Goal: Task Accomplishment & Management: Manage account settings

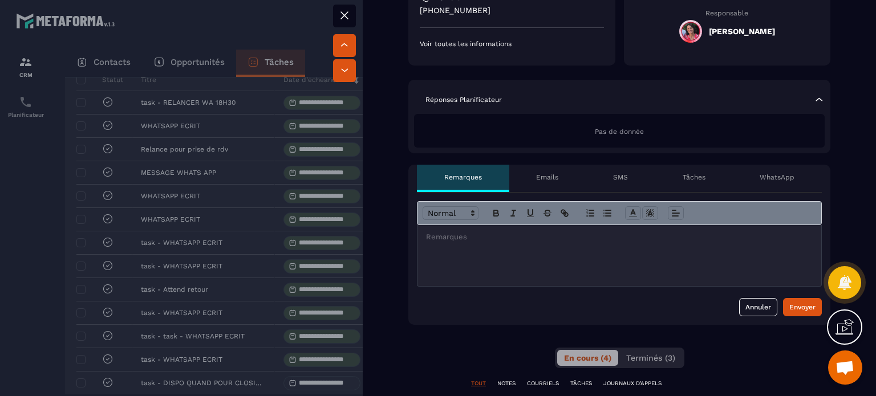
scroll to position [228, 0]
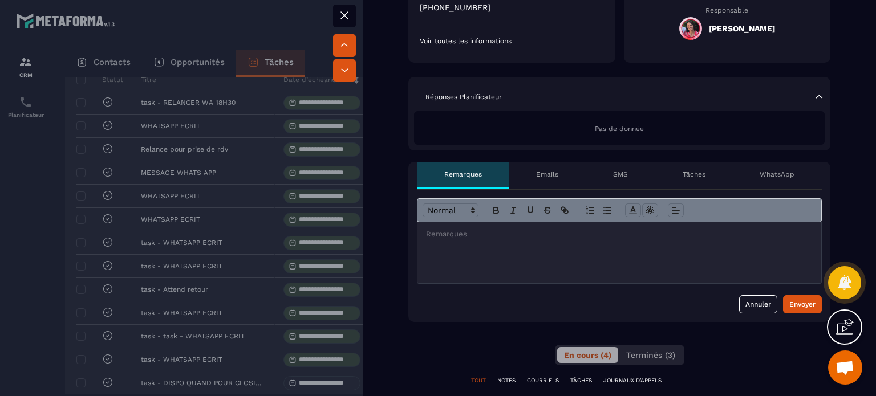
click at [586, 247] on div at bounding box center [619, 252] width 404 height 61
click at [795, 306] on div "Envoyer" at bounding box center [802, 304] width 26 height 11
click at [344, 12] on icon at bounding box center [345, 16] width 14 height 14
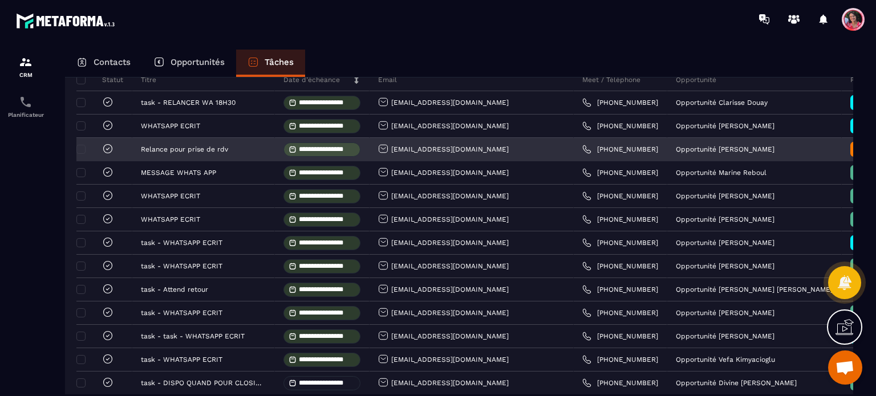
click at [107, 155] on icon at bounding box center [107, 148] width 11 height 11
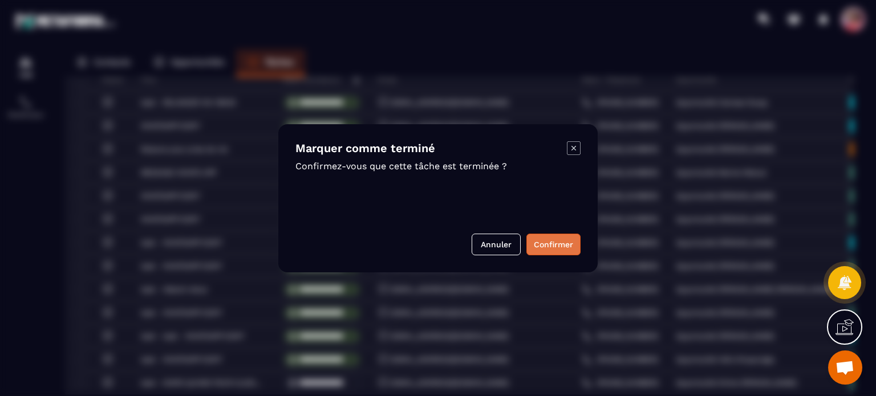
click at [563, 242] on button "Confirmer" at bounding box center [553, 245] width 54 height 22
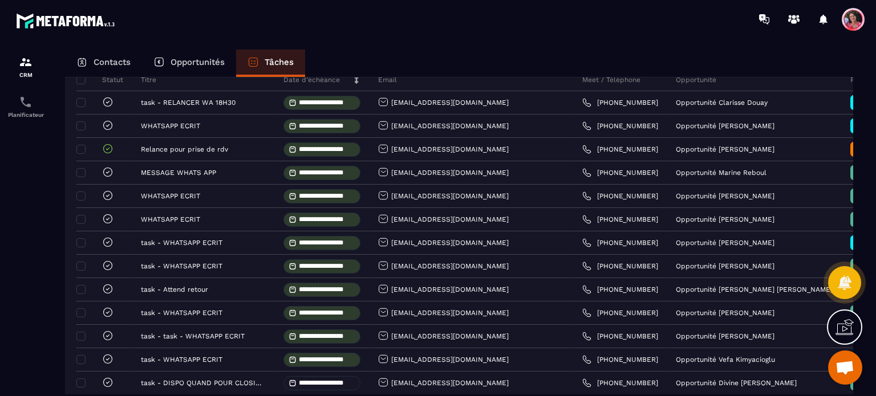
click at [204, 63] on p "Opportunités" at bounding box center [197, 62] width 54 height 10
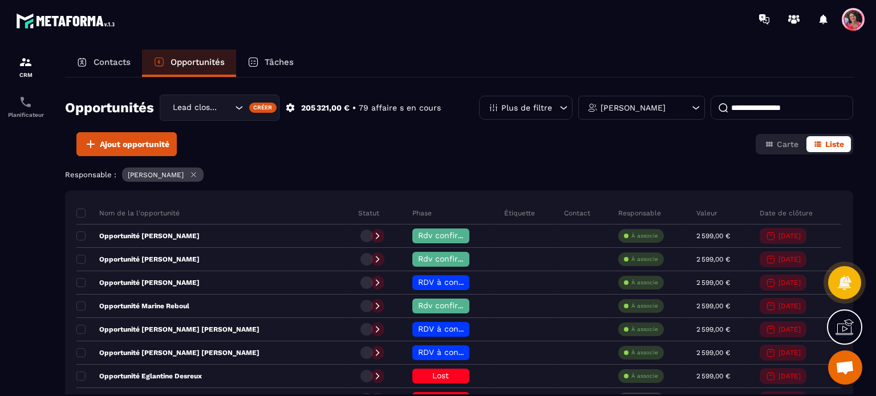
click at [762, 104] on input at bounding box center [781, 108] width 143 height 24
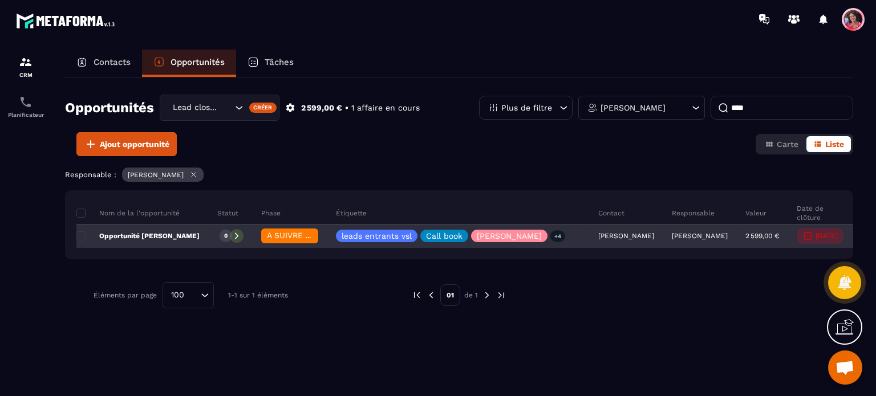
type input "****"
click at [285, 234] on span "A SUIVRE ⏳" at bounding box center [291, 235] width 48 height 9
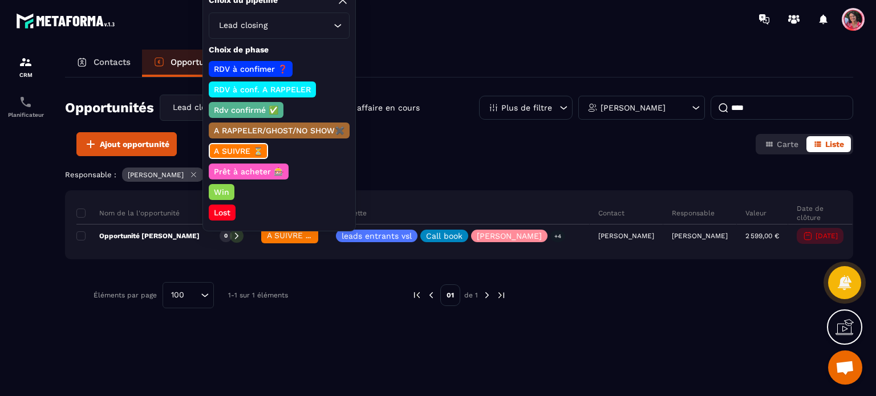
click at [228, 212] on p "Lost" at bounding box center [222, 212] width 20 height 11
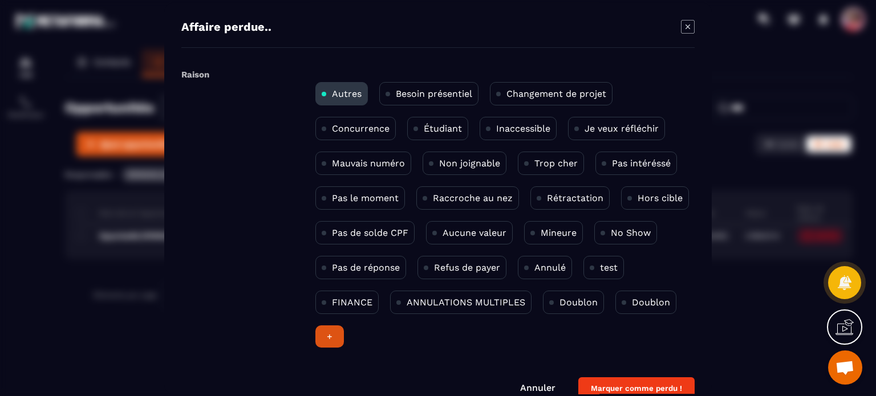
drag, startPoint x: 368, startPoint y: 264, endPoint x: 413, endPoint y: 268, distance: 44.7
click at [369, 264] on p "Pas de réponse" at bounding box center [366, 267] width 68 height 11
click at [639, 389] on button "Marquer comme perdu !" at bounding box center [636, 388] width 116 height 22
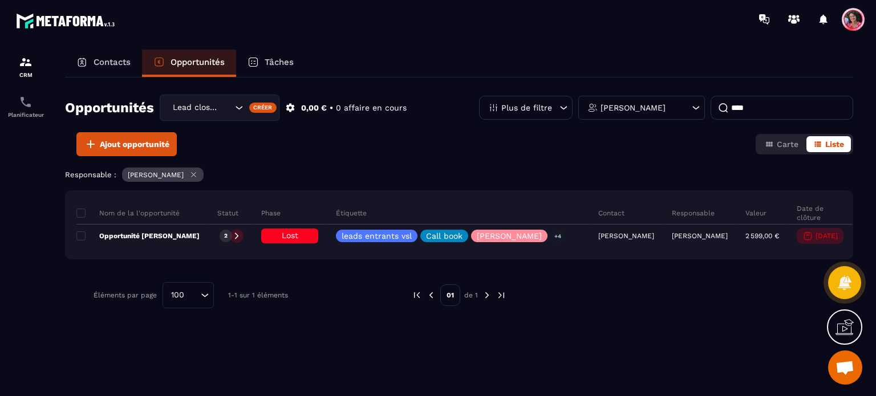
drag, startPoint x: 102, startPoint y: 62, endPoint x: 119, endPoint y: 66, distance: 17.0
click at [102, 62] on p "Contacts" at bounding box center [112, 62] width 37 height 10
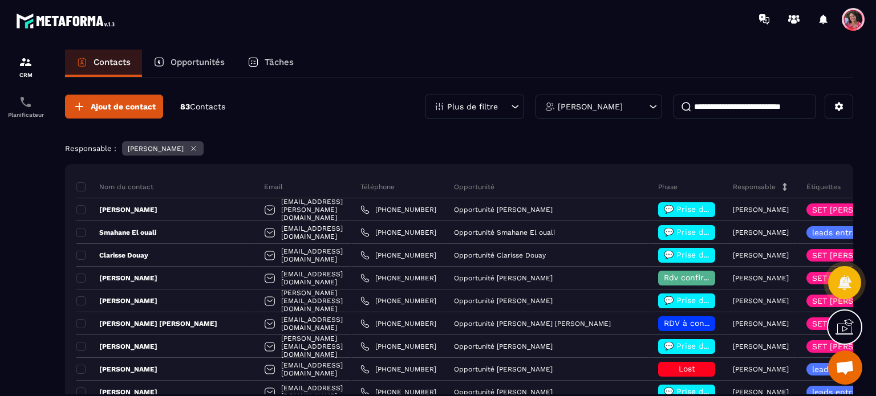
click at [744, 100] on input at bounding box center [744, 107] width 143 height 24
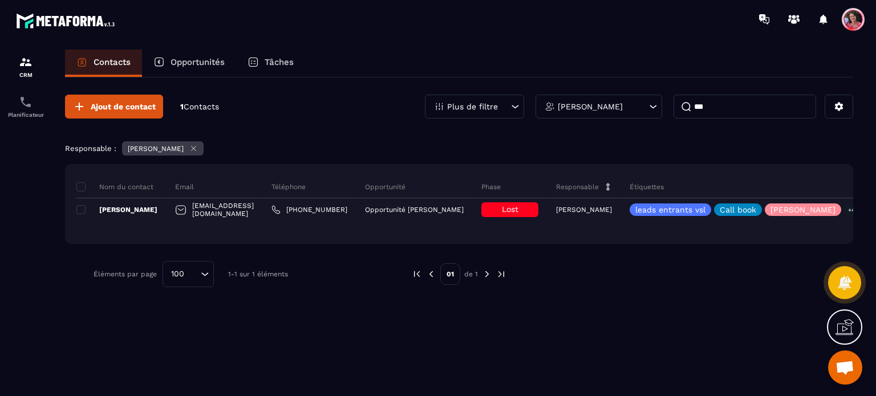
type input "***"
click at [275, 68] on div "Tâches" at bounding box center [270, 63] width 69 height 27
